Goal: Check status

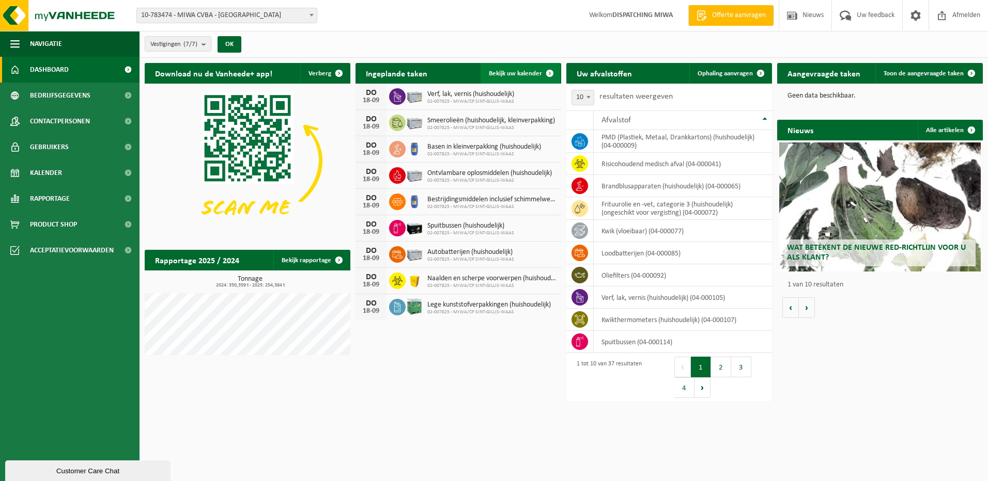
click at [503, 72] on span "Bekijk uw kalender" at bounding box center [515, 73] width 53 height 7
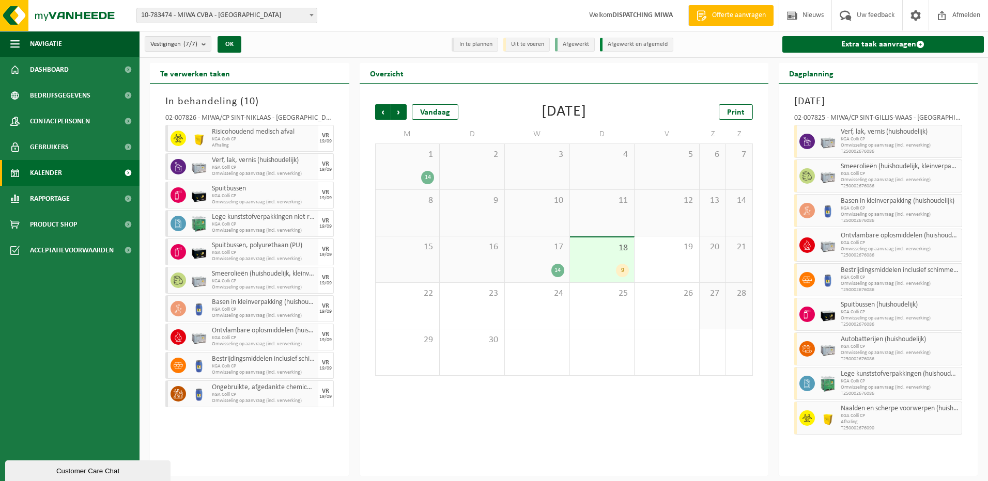
click at [537, 263] on div "17 14" at bounding box center [537, 260] width 65 height 46
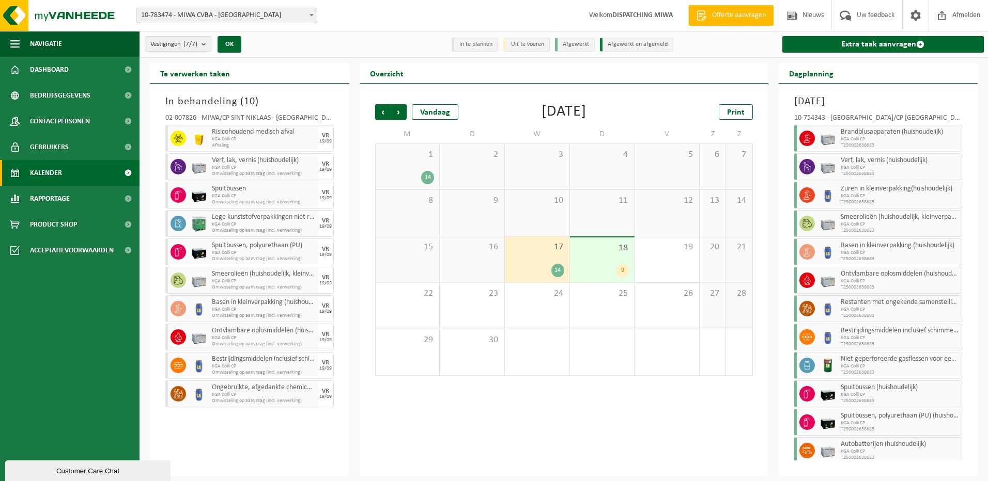
scroll to position [78, 0]
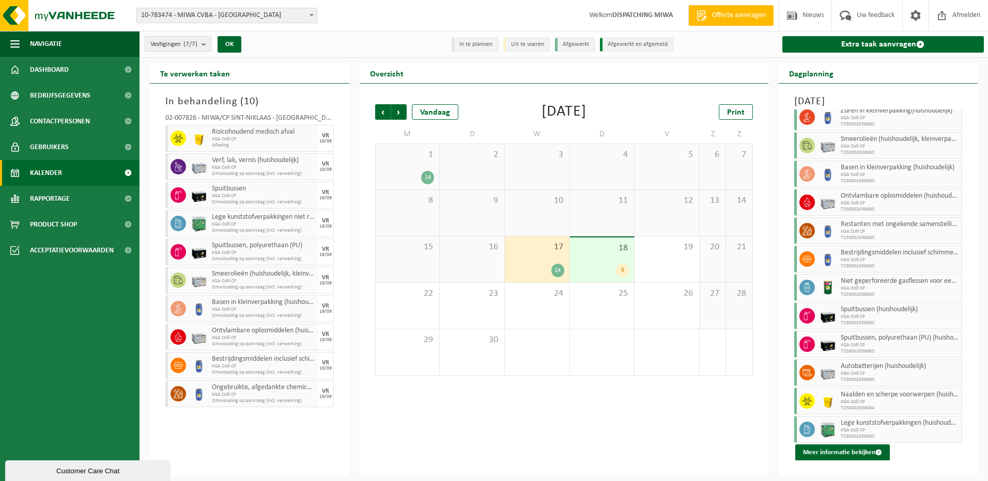
click at [596, 266] on div "9" at bounding box center [602, 270] width 54 height 13
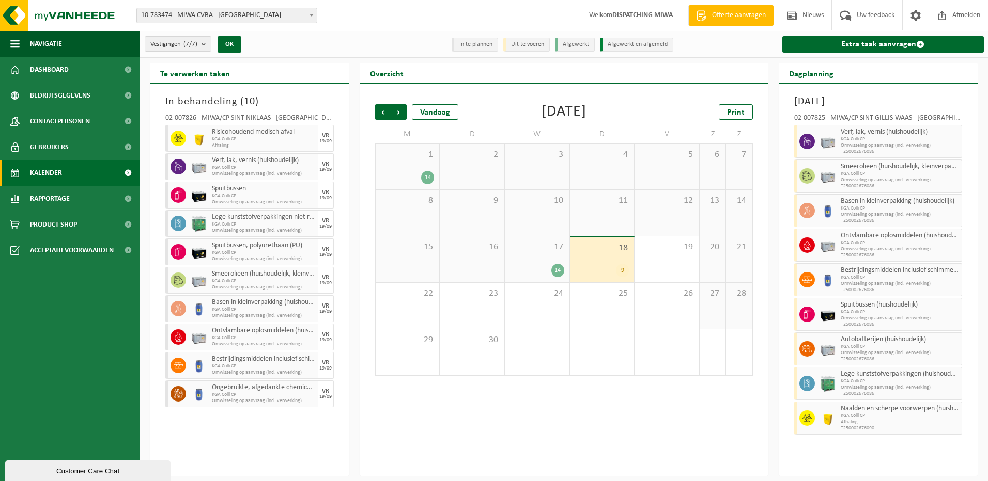
click at [271, 440] on div "In behandeling ( 10 ) 02-007826 - MIWA/CP SINT-NIKLAAS - SINT-NIKLAAS Risicohou…" at bounding box center [249, 280] width 199 height 393
